Goal: Use online tool/utility: Utilize a website feature to perform a specific function

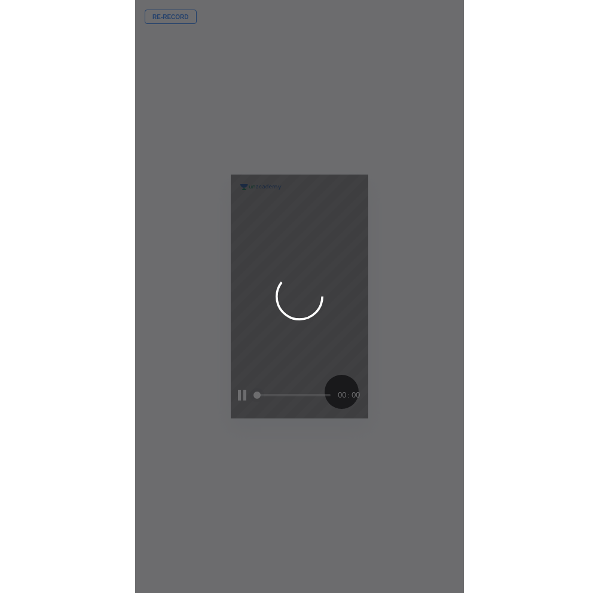
scroll to position [593, 138]
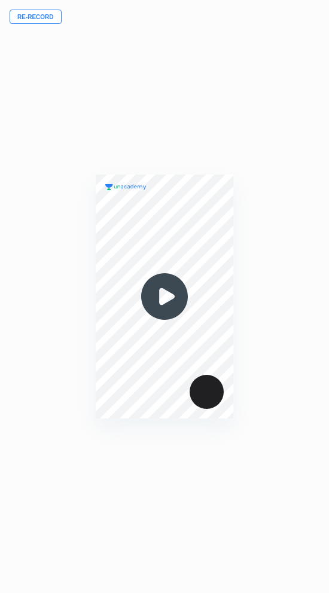
click at [26, 13] on button "Re-record" at bounding box center [36, 17] width 52 height 14
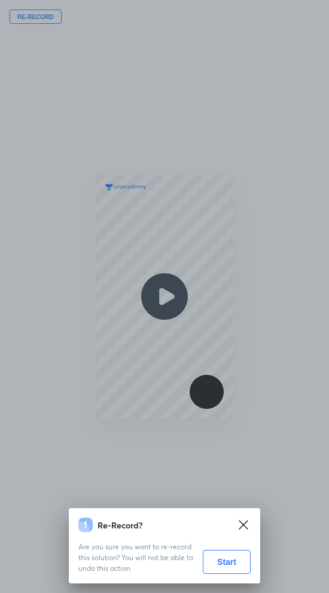
click at [233, 566] on button "Start" at bounding box center [227, 562] width 48 height 24
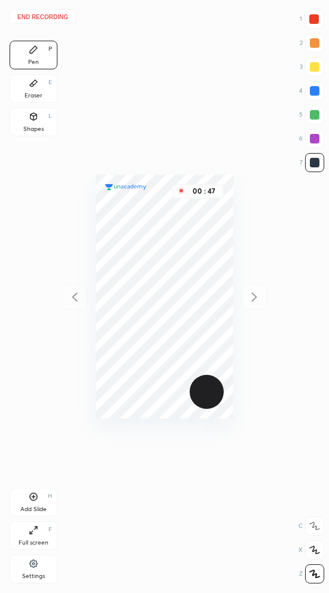
click at [37, 16] on button "End recording" at bounding box center [43, 17] width 66 height 14
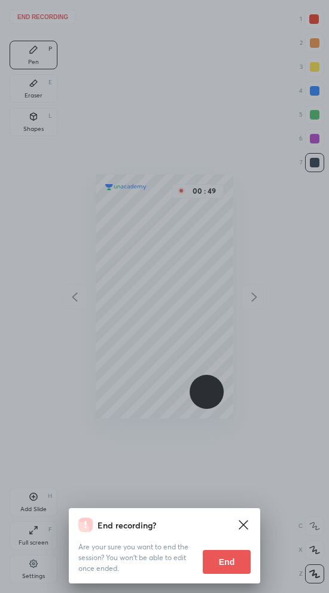
click at [243, 556] on button "End" at bounding box center [227, 562] width 48 height 24
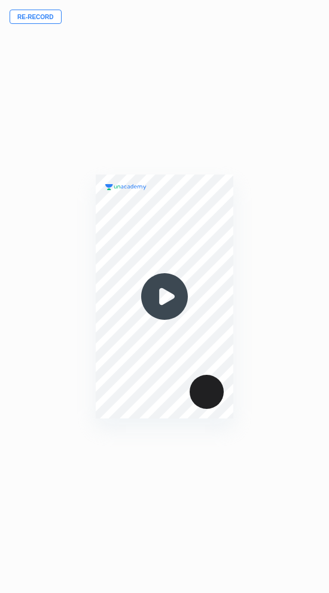
click at [40, 21] on button "Re-record" at bounding box center [36, 17] width 52 height 14
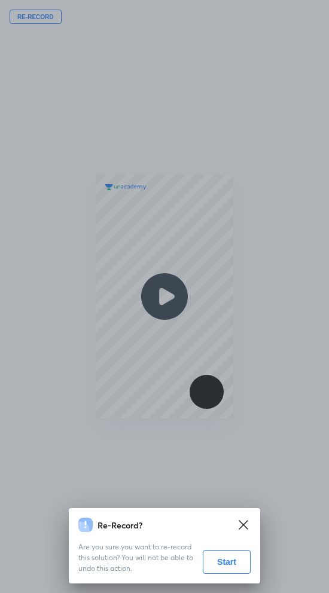
click at [239, 563] on button "Start" at bounding box center [227, 562] width 48 height 24
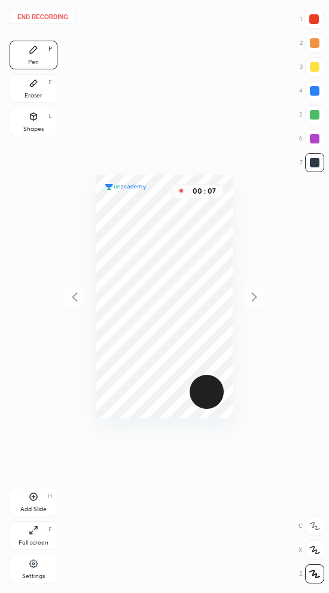
click at [35, 14] on button "End recording" at bounding box center [43, 17] width 66 height 14
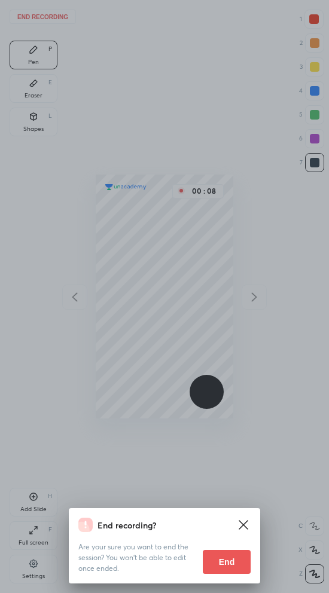
click at [224, 567] on button "End" at bounding box center [227, 562] width 48 height 24
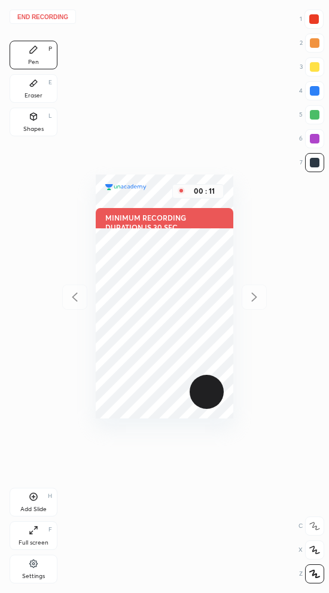
click at [50, 18] on button "End recording" at bounding box center [43, 17] width 66 height 14
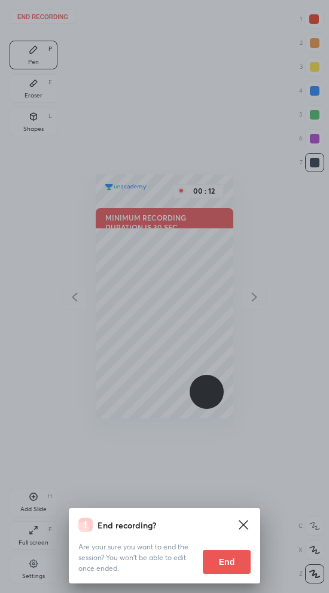
click at [222, 559] on button "End" at bounding box center [227, 562] width 48 height 24
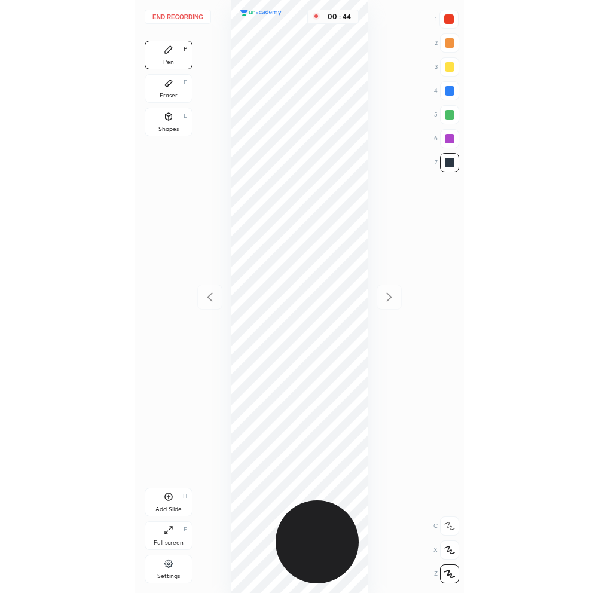
scroll to position [593, 408]
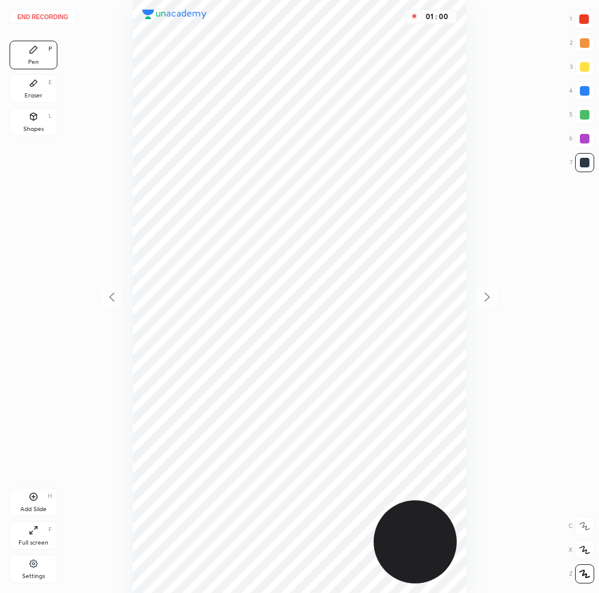
click at [35, 13] on button "End recording" at bounding box center [43, 17] width 66 height 14
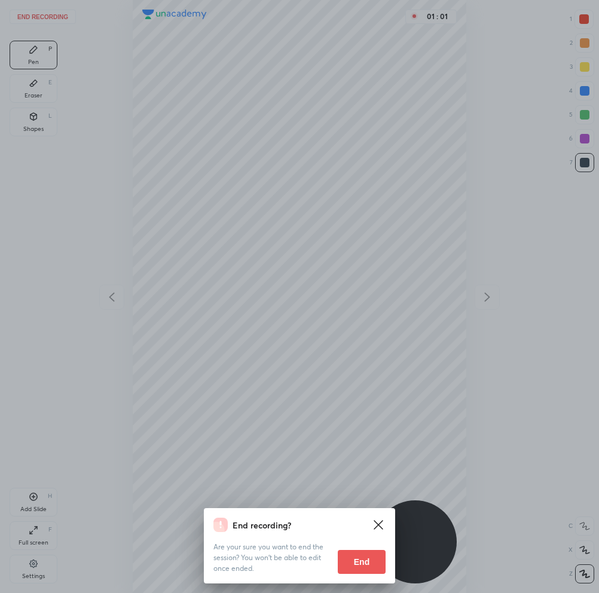
click at [328, 566] on button "End" at bounding box center [362, 562] width 48 height 24
